Goal: Transaction & Acquisition: Download file/media

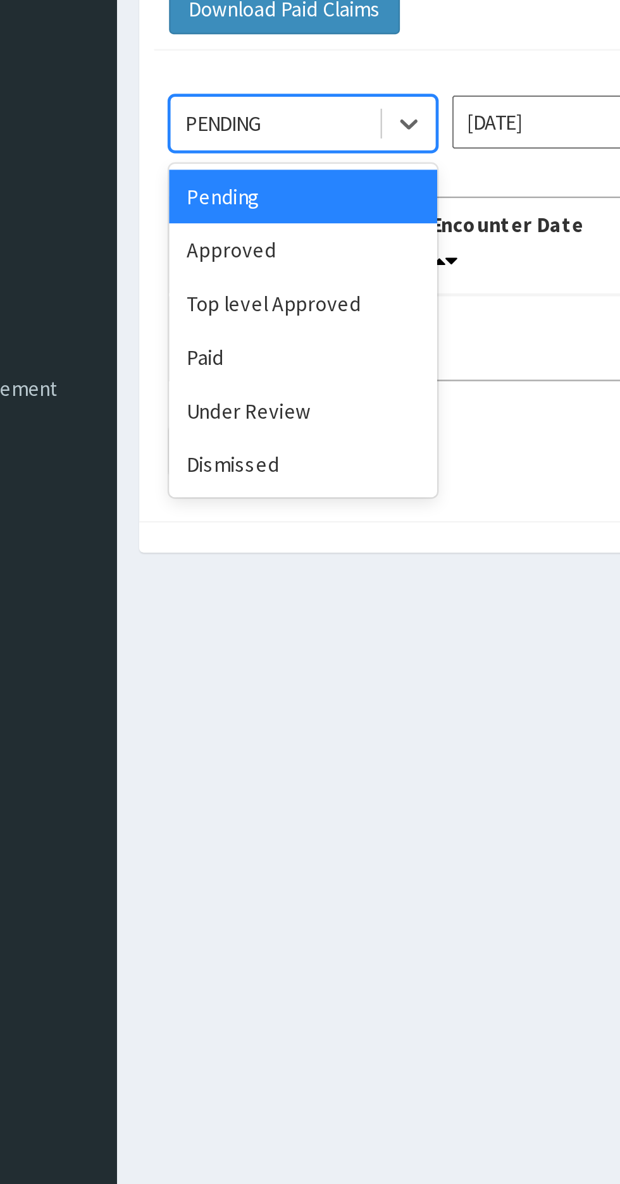
click at [214, 262] on div "Paid" at bounding box center [225, 263] width 114 height 23
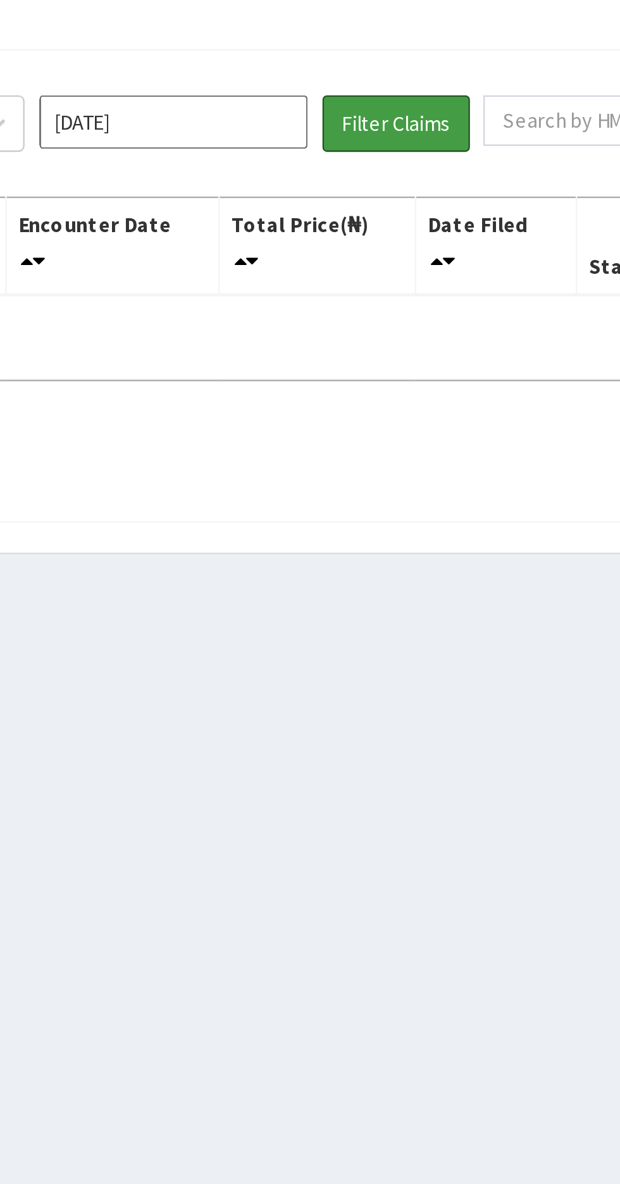
click at [446, 164] on button "Filter Claims" at bounding box center [439, 164] width 63 height 24
click at [441, 169] on button "Filter Claims" at bounding box center [439, 164] width 63 height 24
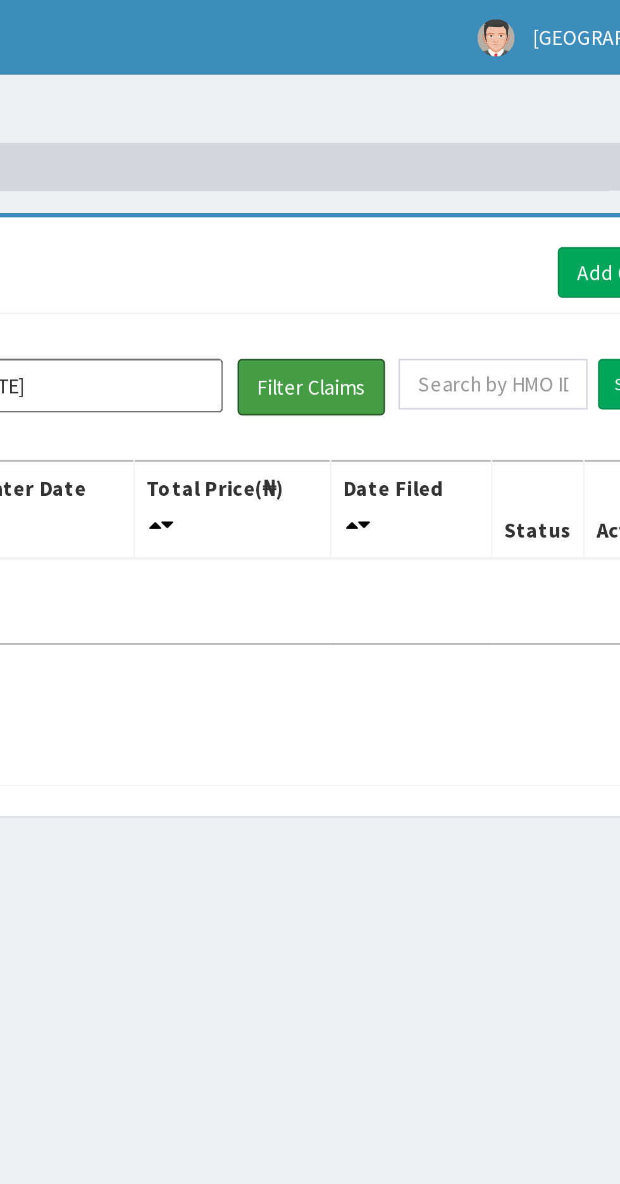
click at [436, 166] on button "Filter Claims" at bounding box center [439, 164] width 63 height 24
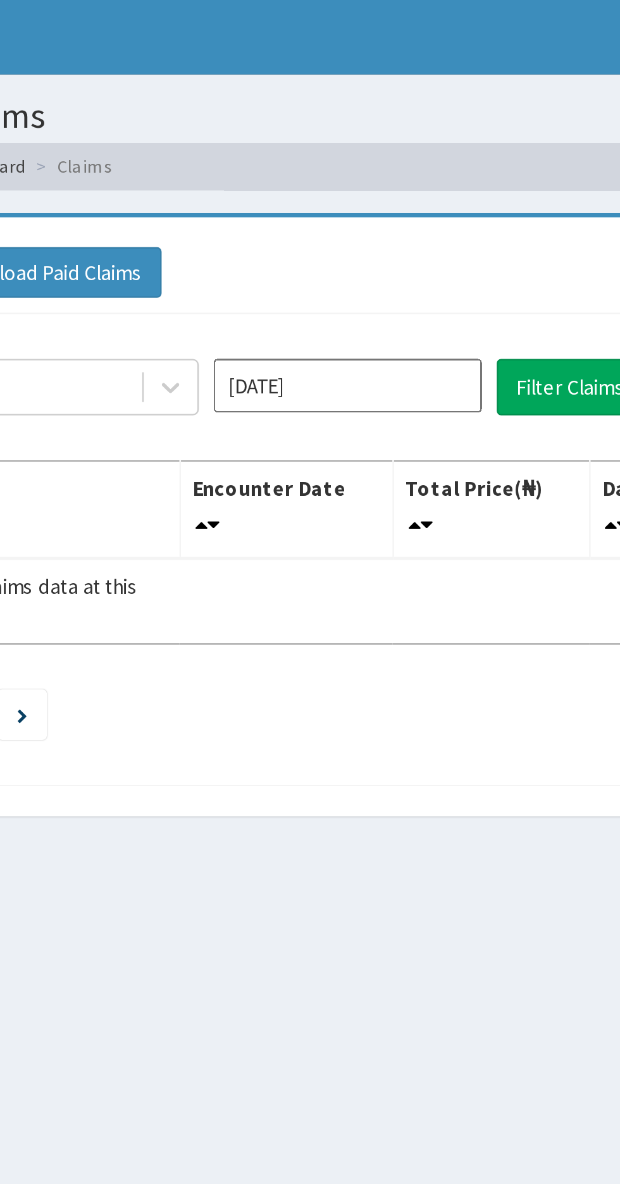
click at [344, 163] on input "[DATE]" at bounding box center [345, 163] width 114 height 23
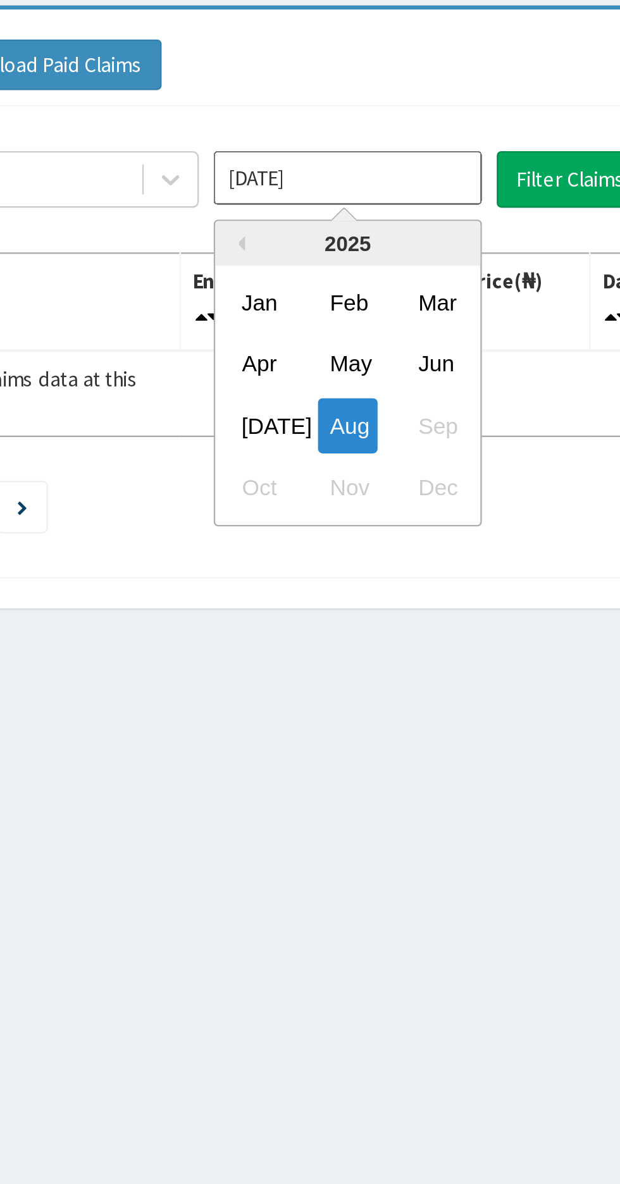
click at [305, 267] on div "[DATE]" at bounding box center [307, 268] width 25 height 23
type input "[DATE]"
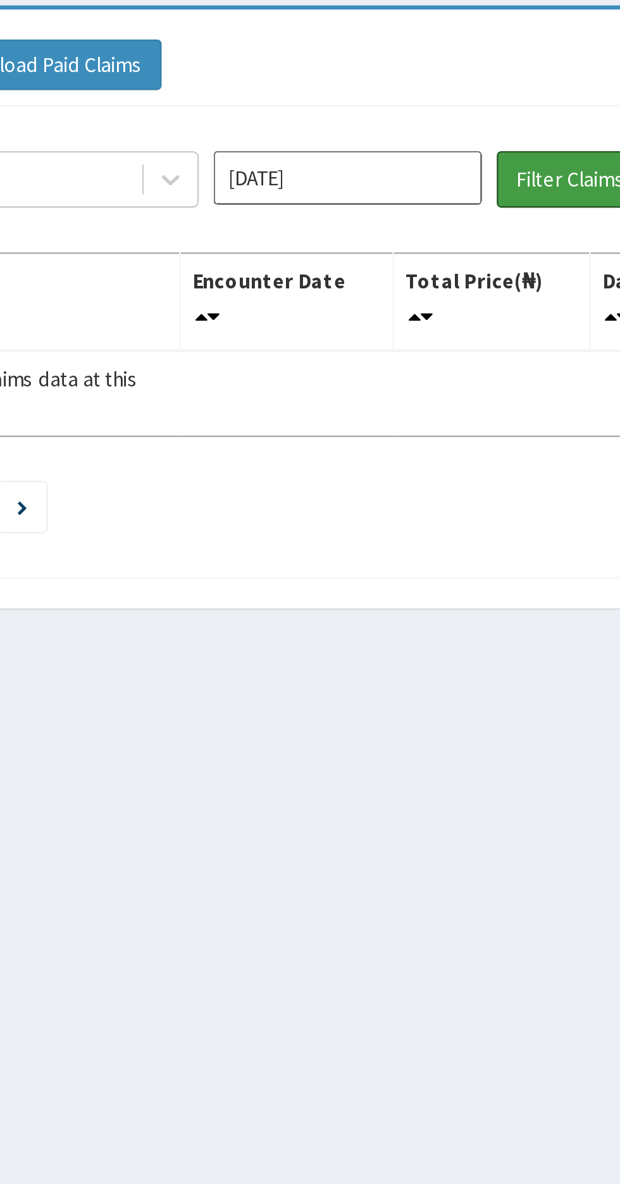
click at [430, 168] on button "Filter Claims" at bounding box center [439, 164] width 63 height 24
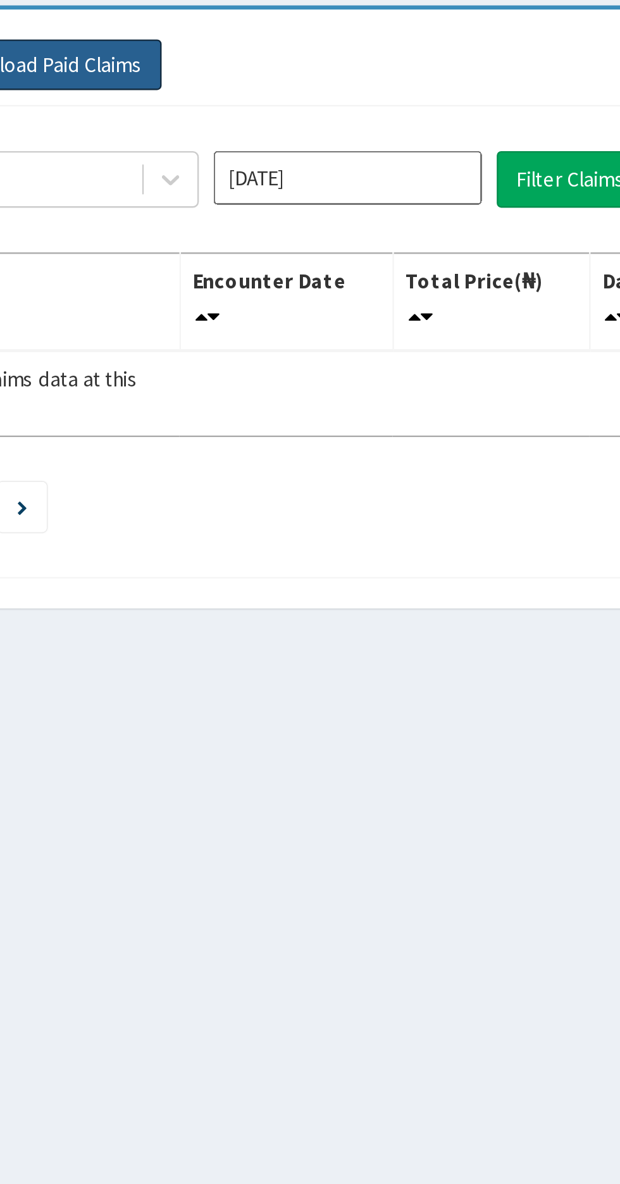
click at [234, 117] on button "Download Paid Claims" at bounding box center [217, 116] width 98 height 22
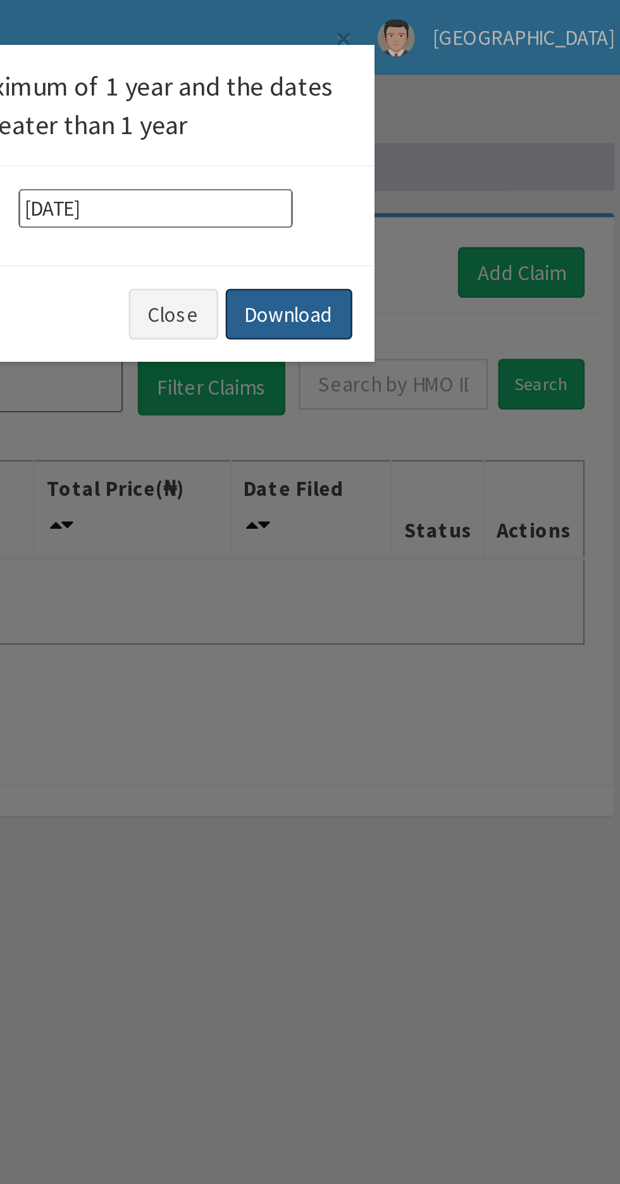
click at [476, 132] on button "Download" at bounding box center [472, 134] width 54 height 22
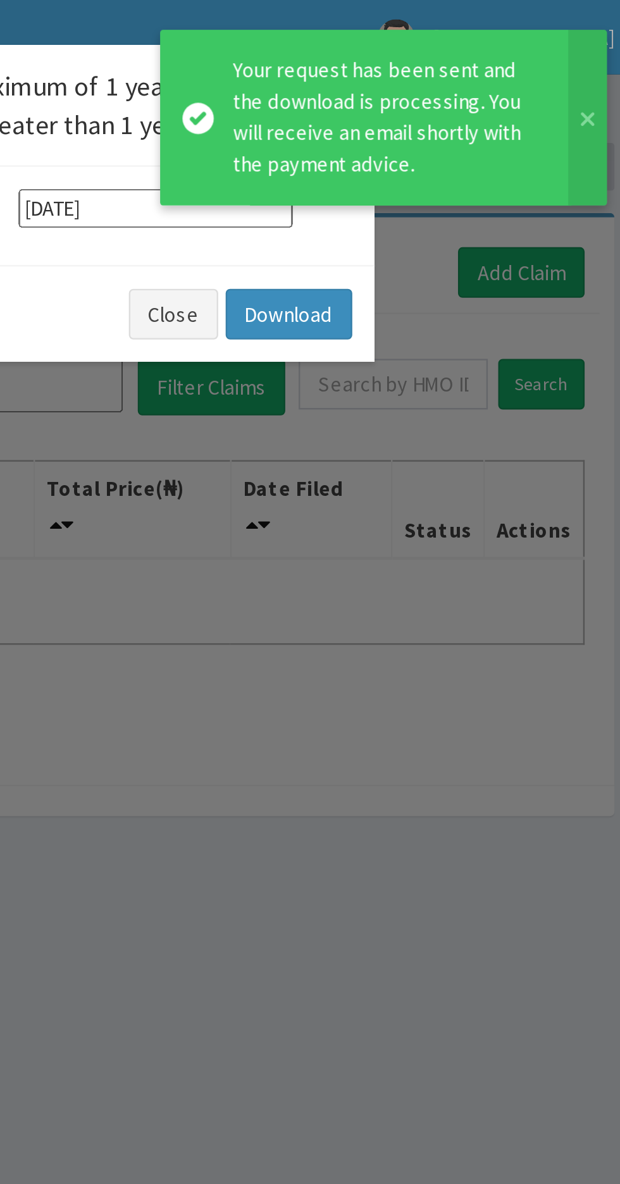
click at [599, 50] on button at bounding box center [599, 50] width 16 height 75
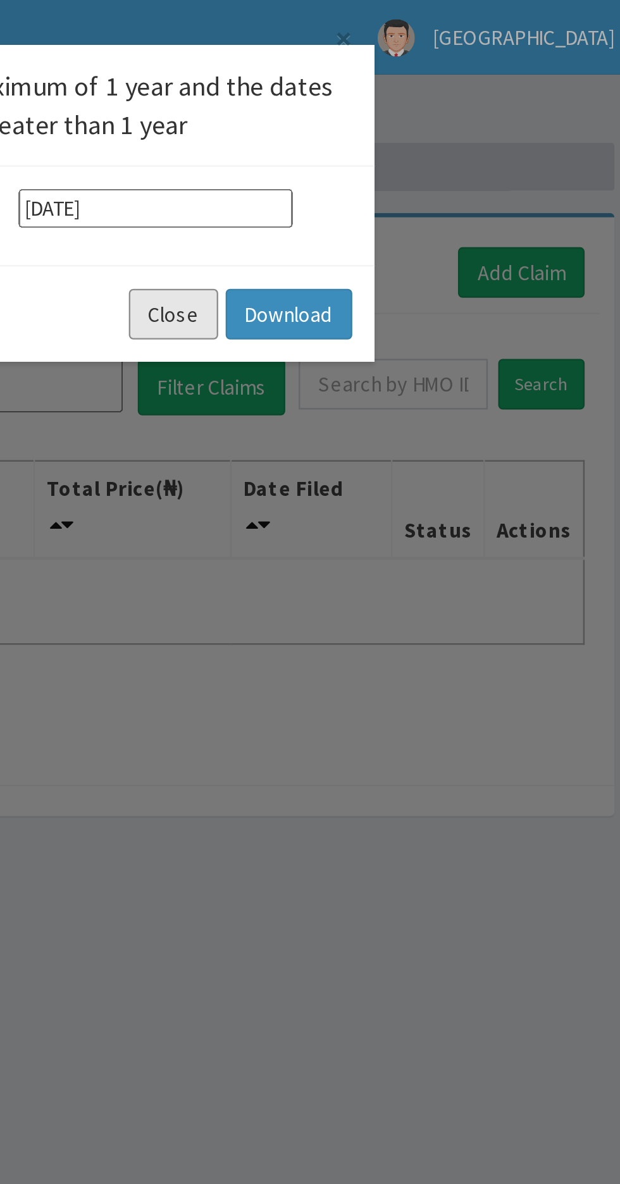
click at [431, 131] on button "Close" at bounding box center [423, 134] width 38 height 22
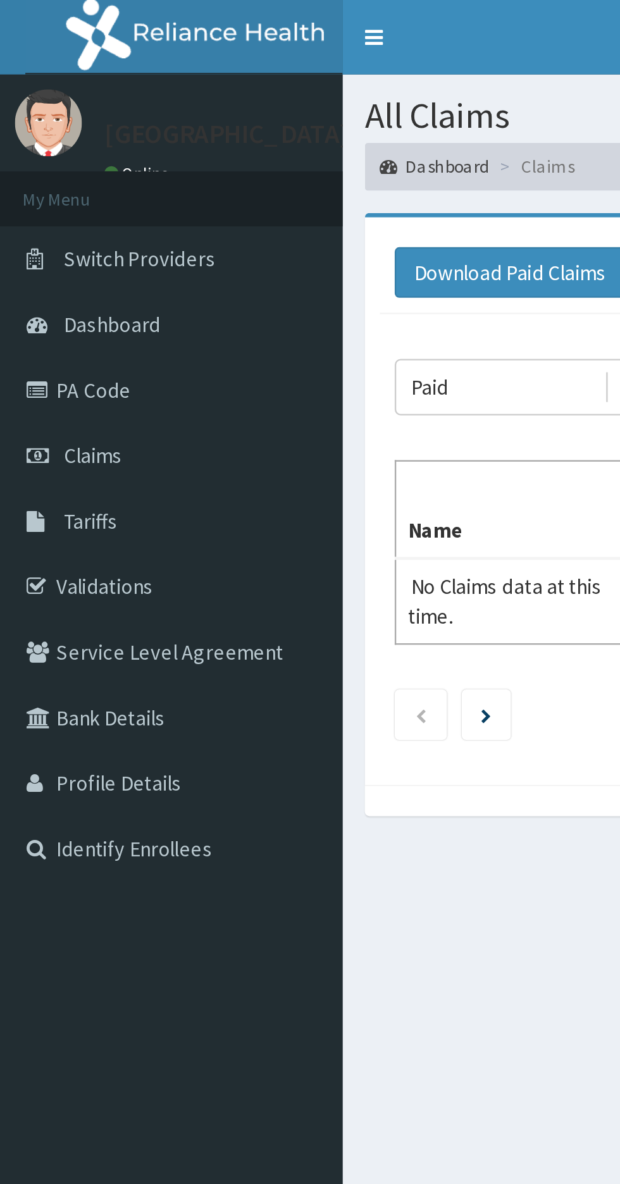
click at [81, 175] on link "PA Code" at bounding box center [72, 166] width 145 height 28
click at [102, 166] on link "PA Code" at bounding box center [72, 166] width 145 height 28
